Goal: Transaction & Acquisition: Download file/media

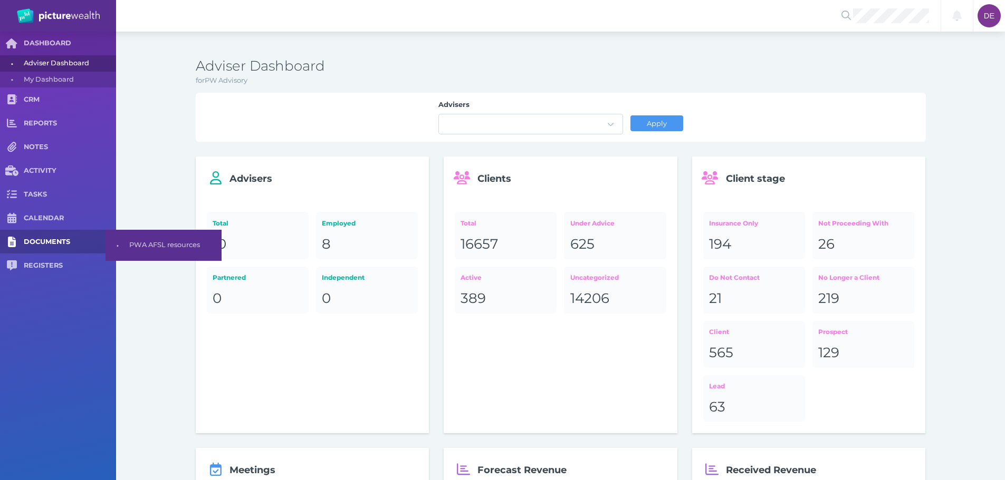
click at [49, 239] on span "DOCUMENTS" at bounding box center [70, 242] width 92 height 9
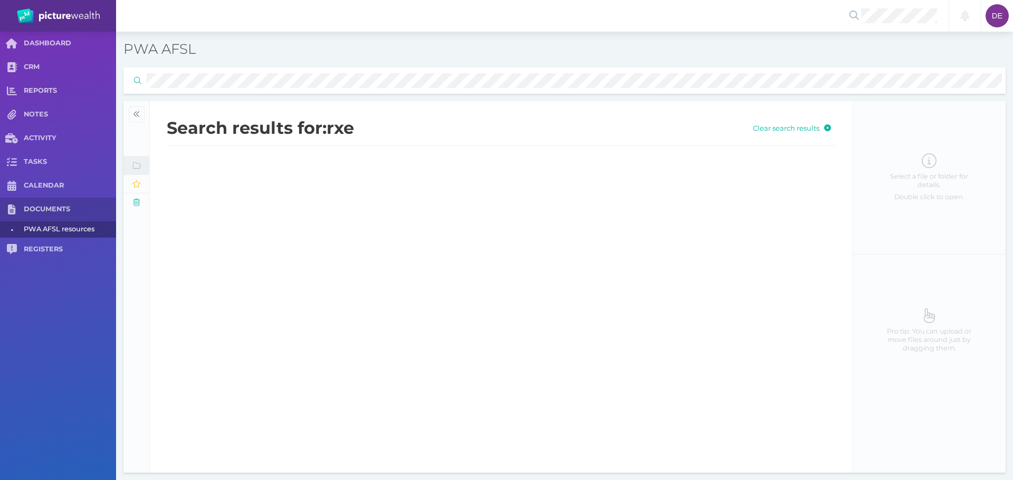
drag, startPoint x: 215, startPoint y: 97, endPoint x: 208, endPoint y: 91, distance: 8.6
click at [208, 91] on div "PWA AFSL Folders Folders & Files PWA AFSL 001. Documents and Forms 002. Process…" at bounding box center [564, 256] width 882 height 434
click at [102, 83] on div "DASHBOARD CRM REPORTS NOTES ACTIVITY TASKS CALENDAR DOCUMENTS • PWA AFSL resour…" at bounding box center [506, 256] width 1013 height 449
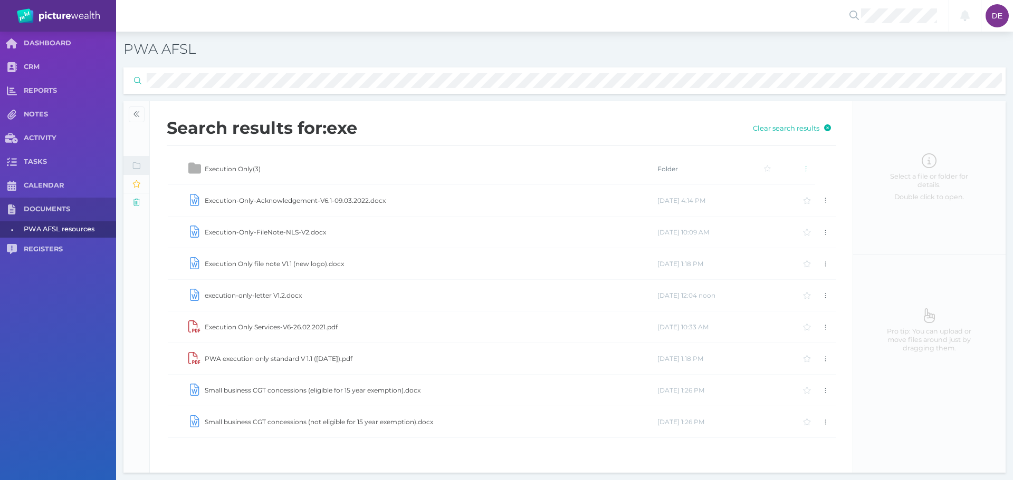
click at [246, 203] on td "Execution-Only-Acknowledgement-V6.1-09.03.2022.docx" at bounding box center [430, 201] width 453 height 32
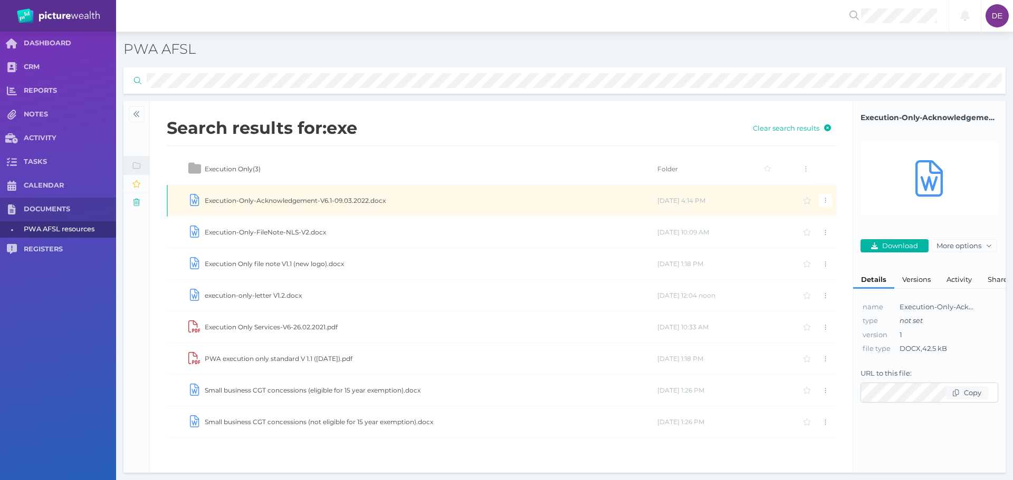
click at [898, 238] on div "Download" at bounding box center [894, 246] width 68 height 16
click at [899, 240] on button "Download" at bounding box center [894, 245] width 68 height 13
click at [268, 294] on td "execution-only-letter V1.2.docx" at bounding box center [430, 296] width 453 height 32
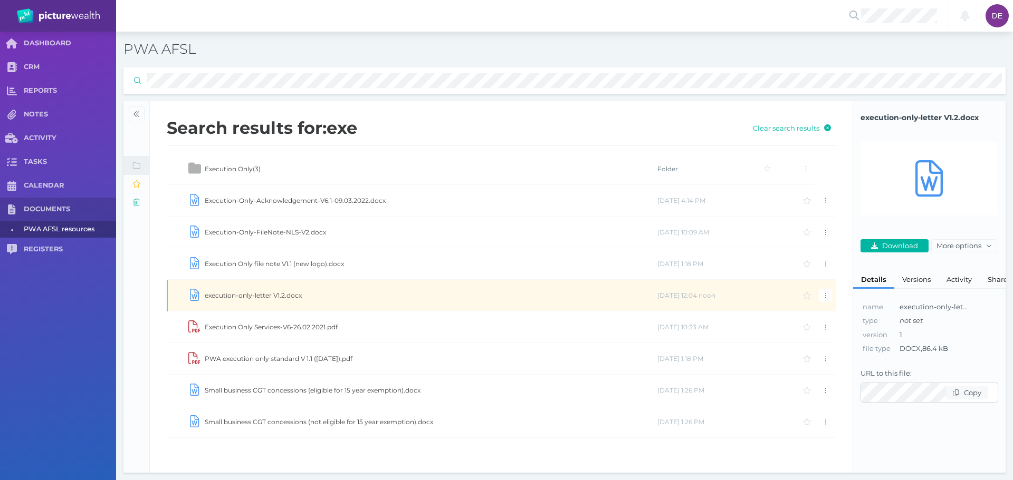
click at [233, 291] on td "execution-only-letter V1.2.docx" at bounding box center [430, 296] width 453 height 32
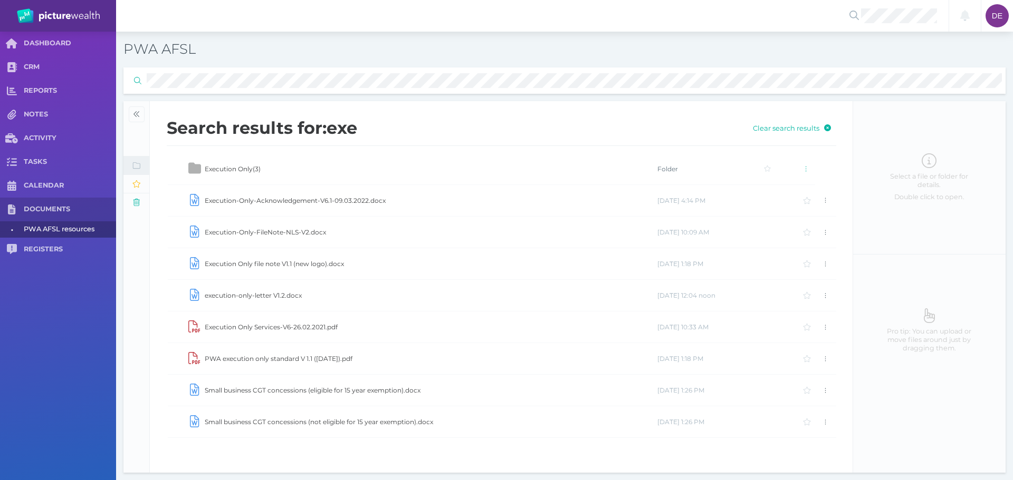
click at [237, 295] on td "execution-only-letter V1.2.docx" at bounding box center [430, 296] width 453 height 32
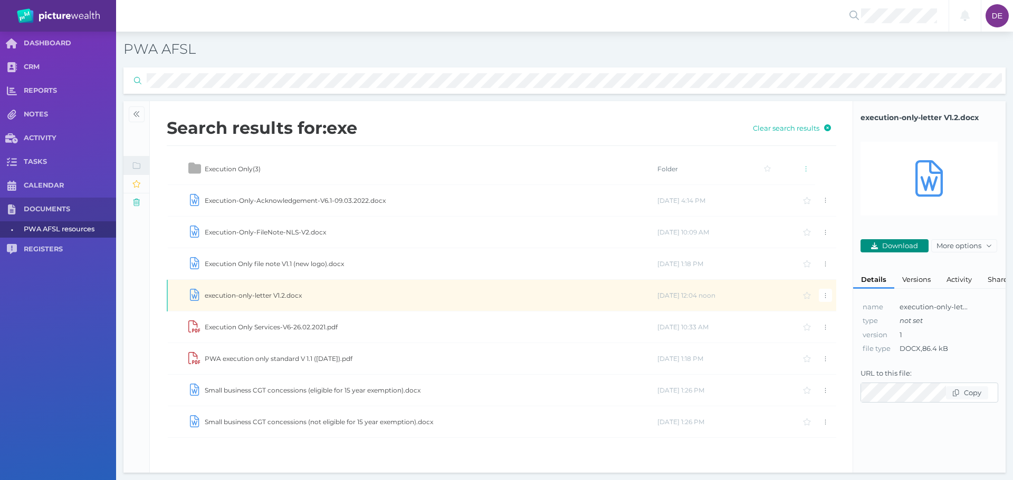
click at [907, 243] on span "Download" at bounding box center [901, 246] width 43 height 8
